Goal: Information Seeking & Learning: Find contact information

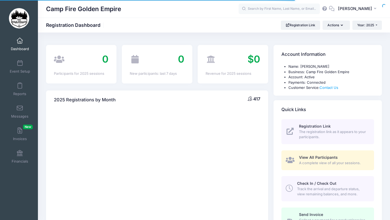
select select
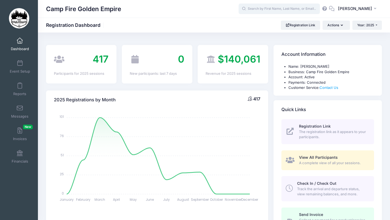
click at [301, 9] on input "text" at bounding box center [279, 9] width 81 height 11
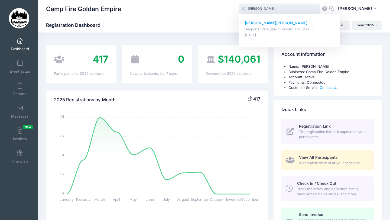
click at [293, 27] on p "Supporter Rate (Pay it Forward!) on Sep-19, 2025" at bounding box center [289, 29] width 89 height 5
type input "Ruth Ostroff (Supporter Rate (Pay it Forward!), Sep-19, 2025)"
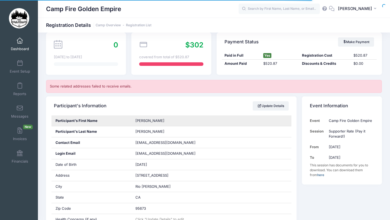
scroll to position [86, 0]
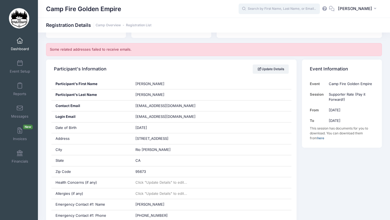
click at [305, 10] on input "text" at bounding box center [279, 9] width 81 height 11
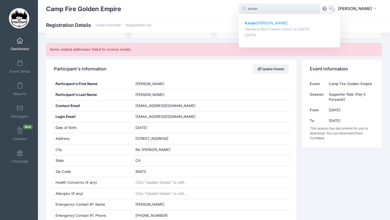
click at [300, 25] on p "Kavan McCormick" at bounding box center [289, 23] width 89 height 6
type input "Kavan McCormick (Standard Rate (Covers costs!), Sep-19, 2025)"
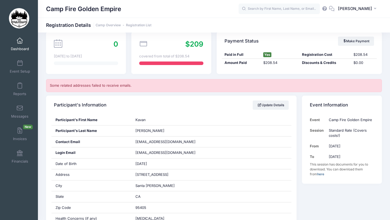
scroll to position [83, 0]
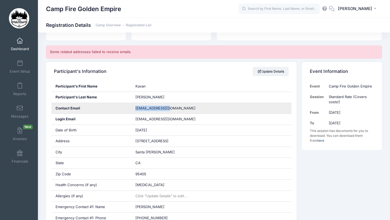
drag, startPoint x: 133, startPoint y: 108, endPoint x: 170, endPoint y: 110, distance: 36.6
click at [170, 110] on div "spasmcc@sonic.net" at bounding box center [211, 108] width 160 height 11
copy span "spasmcc@sonic.net"
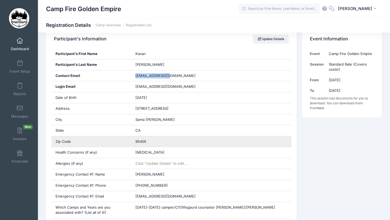
scroll to position [112, 0]
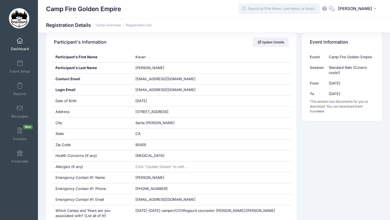
click at [264, 7] on input "text" at bounding box center [279, 9] width 81 height 11
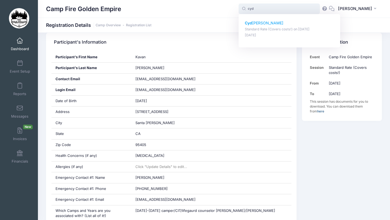
click at [270, 27] on p "Standard Rate (Covers costs!) on Sep-19, 2025" at bounding box center [289, 29] width 89 height 5
type input "Cyd Bieber (Standard Rate (Covers costs!), Sep-19, 2025)"
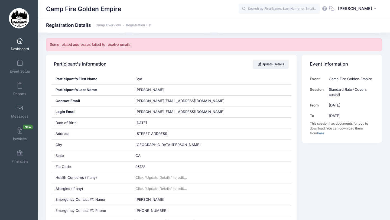
scroll to position [91, 0]
click at [307, 5] on input "text" at bounding box center [279, 9] width 81 height 11
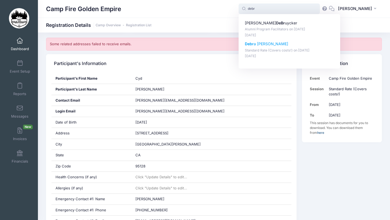
click at [300, 53] on p "Standard Rate (Covers costs!) on Sep-19, 2025" at bounding box center [289, 50] width 89 height 5
type input "Debra Ratto - Jones (Standard Rate (Covers costs!), Sep-19, 2025)"
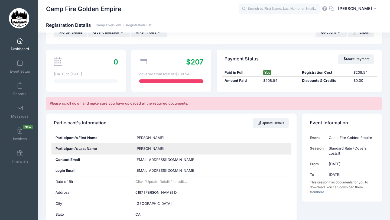
scroll to position [32, 0]
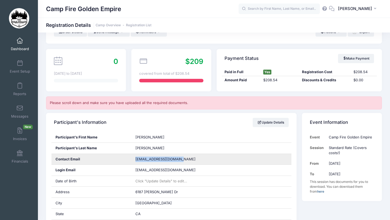
drag, startPoint x: 133, startPoint y: 159, endPoint x: 189, endPoint y: 163, distance: 55.6
click at [189, 163] on div "[EMAIL_ADDRESS][DOMAIN_NAME]" at bounding box center [211, 159] width 160 height 11
copy span "[EMAIL_ADDRESS][DOMAIN_NAME]"
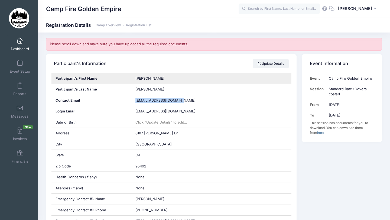
scroll to position [91, 0]
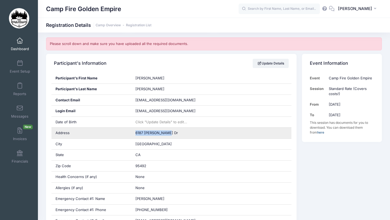
drag, startPoint x: 134, startPoint y: 134, endPoint x: 173, endPoint y: 134, distance: 39.3
click at [173, 134] on div "6187 Gabrielle Dr" at bounding box center [211, 133] width 160 height 11
copy span "6187 Gabrielle Dr"
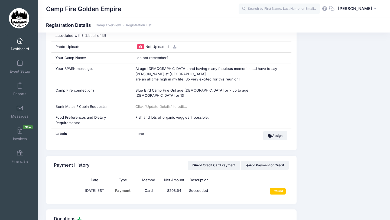
scroll to position [292, 0]
click at [276, 11] on input "text" at bounding box center [279, 9] width 81 height 11
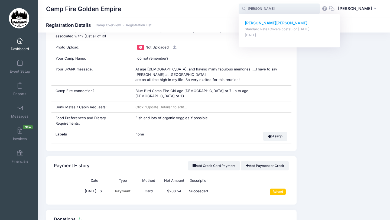
click at [273, 24] on p "Bobby Engkvist" at bounding box center [289, 23] width 89 height 6
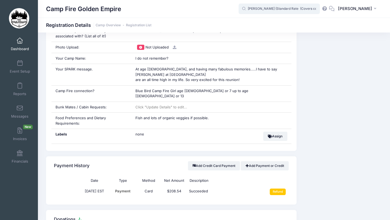
type input "Bobby Engkvist (Standard Rate (Covers costs!), Sep-19, 2025)"
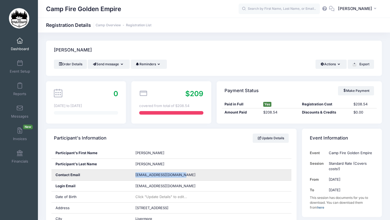
drag, startPoint x: 134, startPoint y: 175, endPoint x: 197, endPoint y: 173, distance: 63.7
click at [197, 173] on div "[EMAIL_ADDRESS][DOMAIN_NAME]" at bounding box center [211, 175] width 160 height 11
copy span "[EMAIL_ADDRESS][DOMAIN_NAME]"
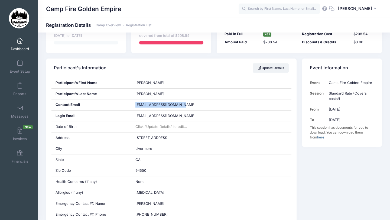
scroll to position [71, 0]
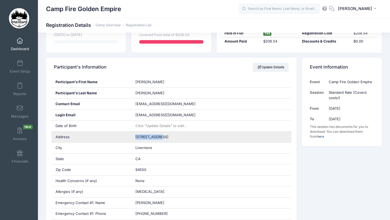
drag, startPoint x: 134, startPoint y: 136, endPoint x: 183, endPoint y: 139, distance: 49.1
click at [183, 139] on div "[STREET_ADDRESS]" at bounding box center [211, 137] width 160 height 11
copy span "[STREET_ADDRESS]"
